Goal: Transaction & Acquisition: Purchase product/service

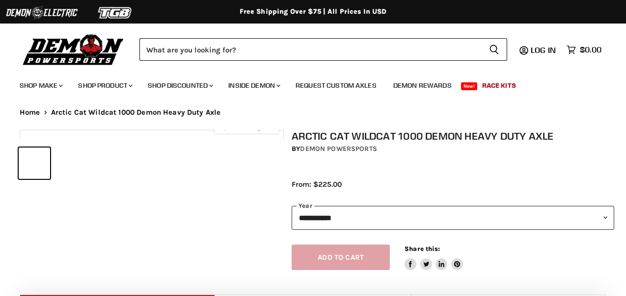
select select "******"
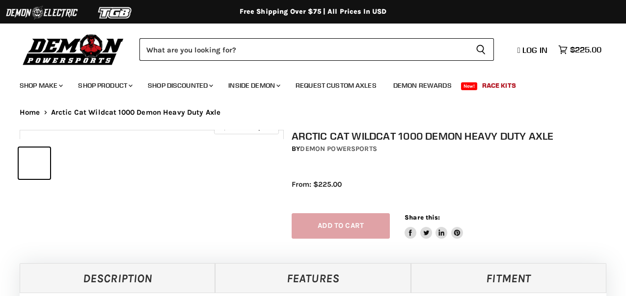
select select "******"
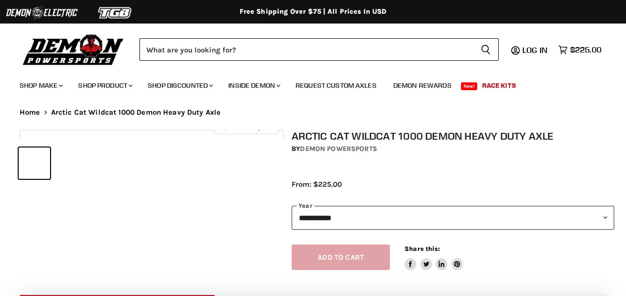
select select "******"
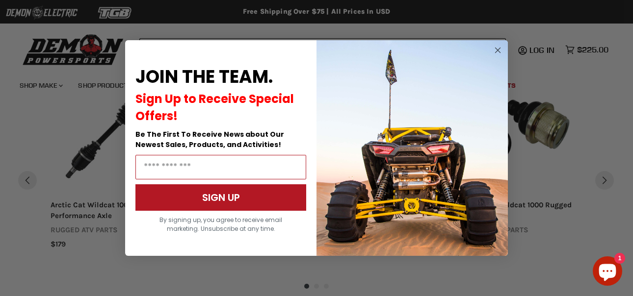
scroll to position [1157, 0]
